Goal: Task Accomplishment & Management: Use online tool/utility

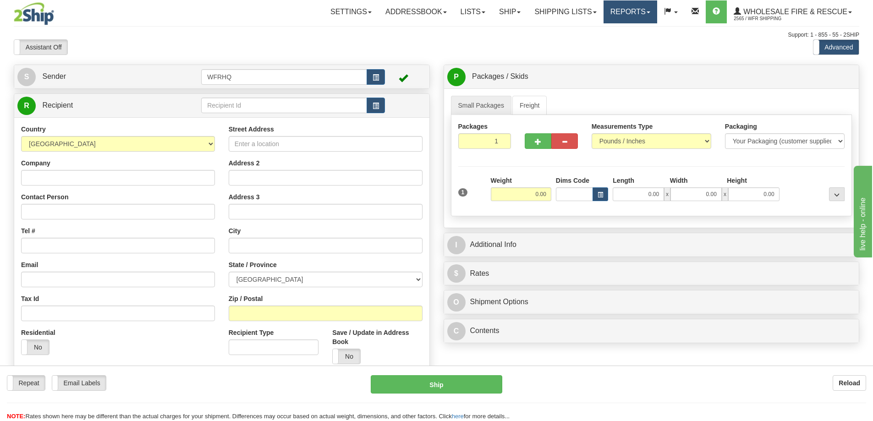
click at [627, 14] on link "Reports" at bounding box center [631, 11] width 54 height 23
click at [607, 33] on span "Standard" at bounding box center [595, 31] width 26 height 7
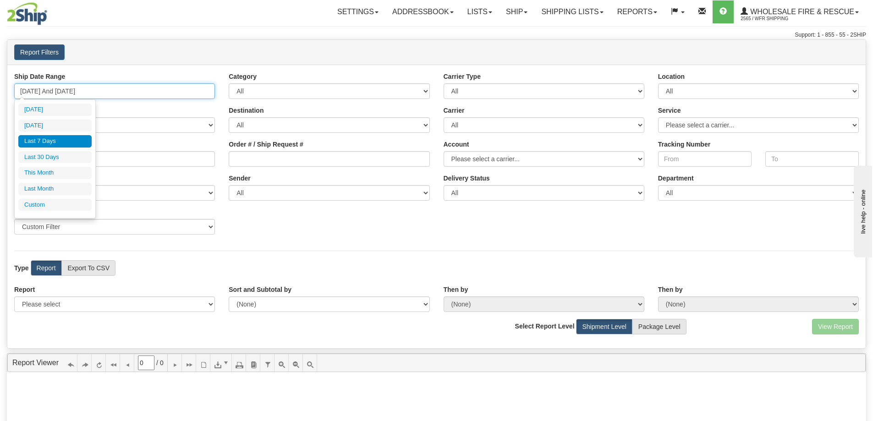
click at [28, 91] on input "[DATE] And [DATE]" at bounding box center [114, 91] width 201 height 16
click at [44, 203] on li "Custom" at bounding box center [54, 205] width 73 height 12
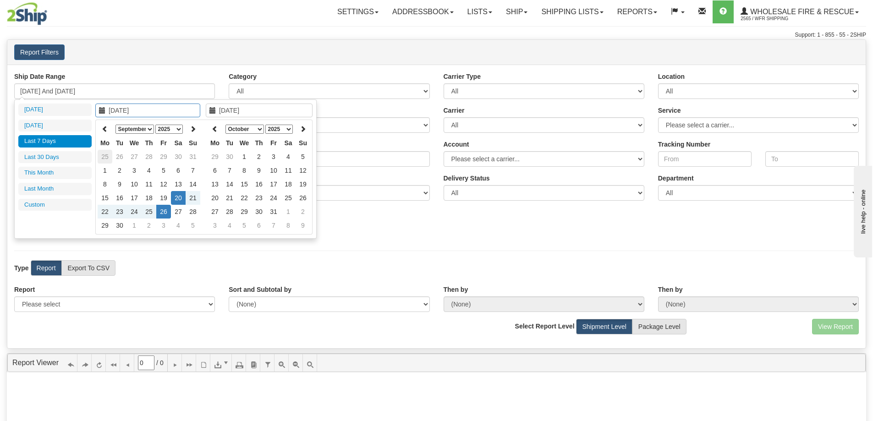
type input "[DATE]"
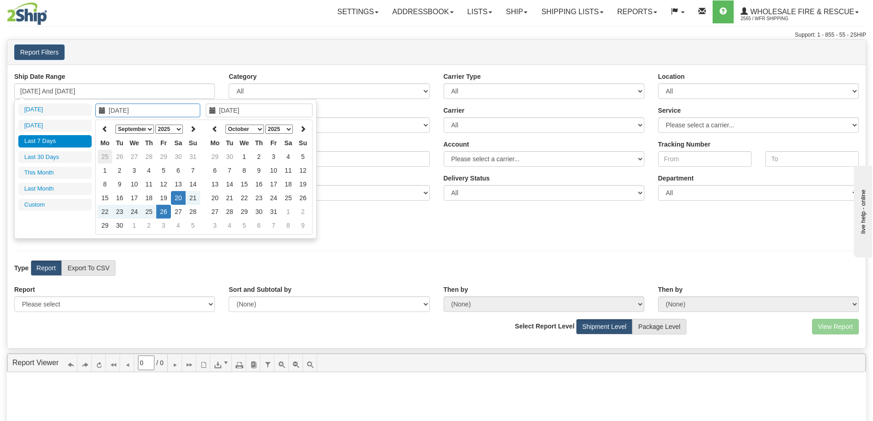
type input "[DATE]"
click at [106, 210] on td "22" at bounding box center [105, 212] width 15 height 14
click at [215, 129] on icon at bounding box center [215, 129] width 6 height 6
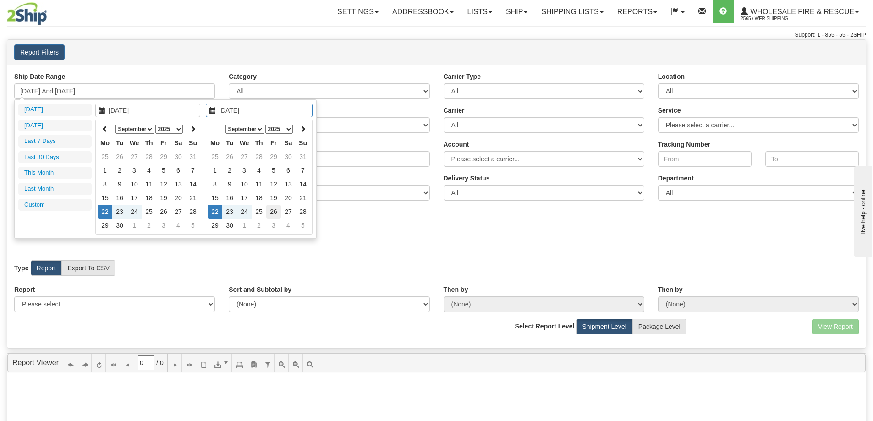
type input "[DATE]"
click at [272, 210] on td "26" at bounding box center [273, 212] width 15 height 14
type input "[DATE] And [DATE]"
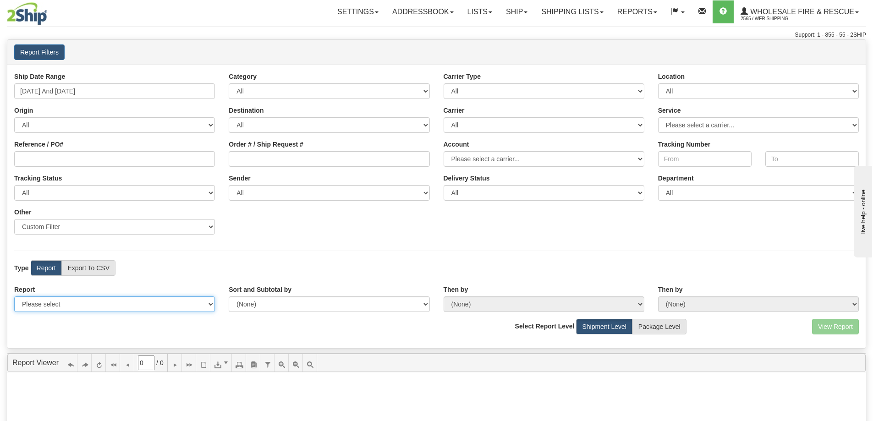
click at [114, 305] on select "Please select 1 Line Shipment Report Address Detail Basic Shipment Overview Can…" at bounding box center [114, 305] width 201 height 16
select select "Users\Full Reference Detail.trdx"
click at [14, 297] on select "Please select 1 Line Shipment Report Address Detail Basic Shipment Overview Can…" at bounding box center [114, 305] width 201 height 16
click at [831, 328] on button "View Report" at bounding box center [835, 327] width 47 height 16
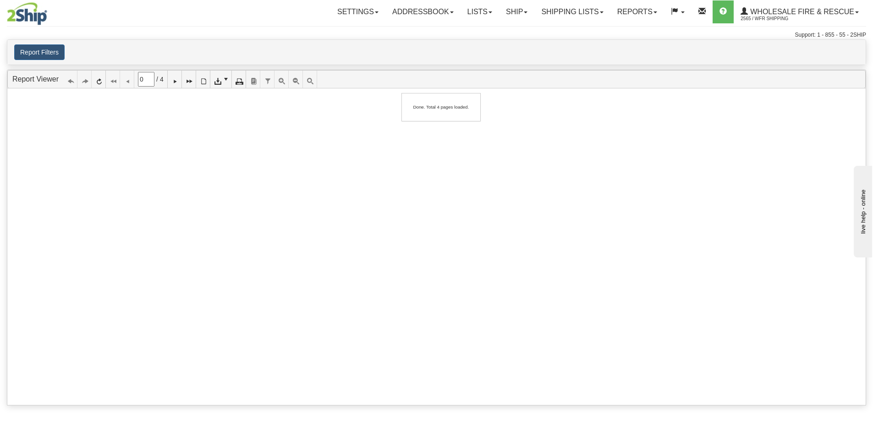
type input "1"
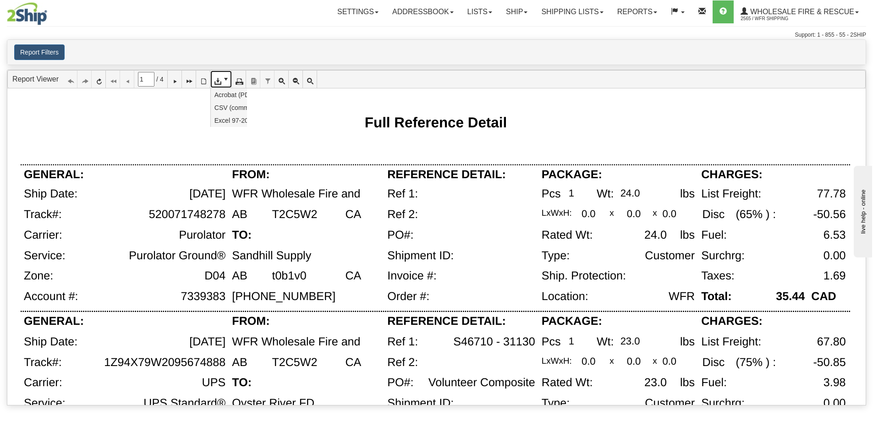
click at [230, 84] on link at bounding box center [221, 79] width 22 height 17
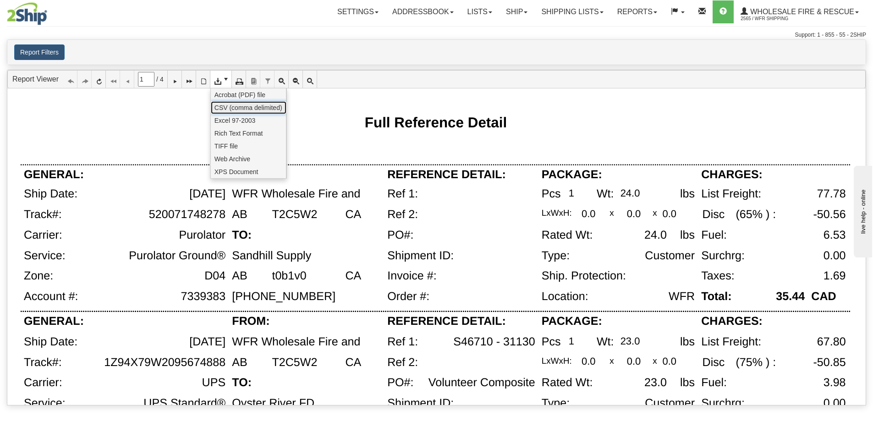
click at [229, 102] on link "CSV (comma delimited)" at bounding box center [249, 107] width 76 height 13
